Goal: Information Seeking & Learning: Learn about a topic

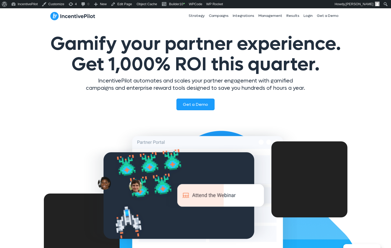
click at [364, 119] on div "Gamify your partner experience. Get 1,000% ROI this quarter. IncentivePilot aut…" at bounding box center [195, 152] width 391 height 258
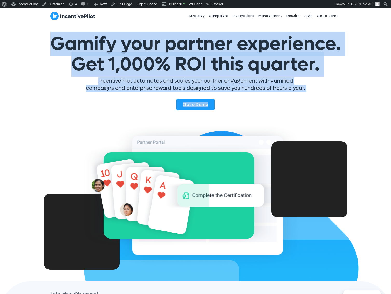
drag, startPoint x: 48, startPoint y: 38, endPoint x: 315, endPoint y: 114, distance: 277.9
click at [315, 114] on div "Gamify your partner experience. Get 1,000% ROI this quarter. IncentivePilot aut…" at bounding box center [196, 85] width 304 height 113
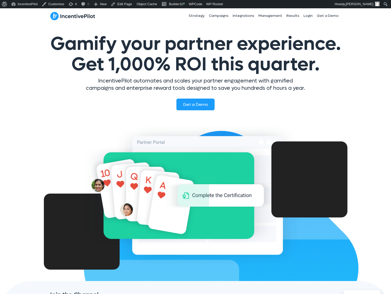
click at [315, 114] on div "Get a Demo" at bounding box center [196, 118] width 304 height 45
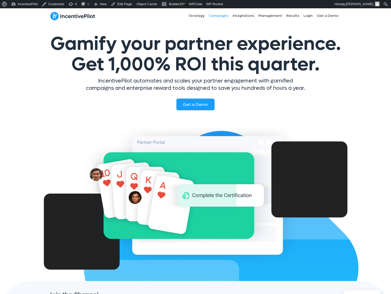
click at [226, 16] on link "Campaigns" at bounding box center [219, 15] width 24 height 13
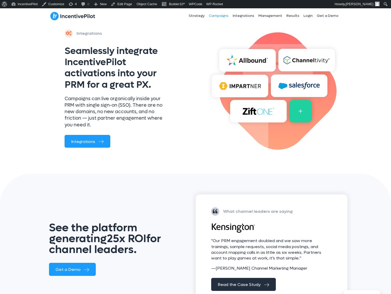
scroll to position [571, 0]
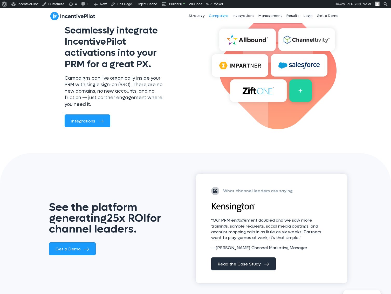
click at [67, 13] on img at bounding box center [72, 16] width 45 height 9
